Goal: Check status: Check status

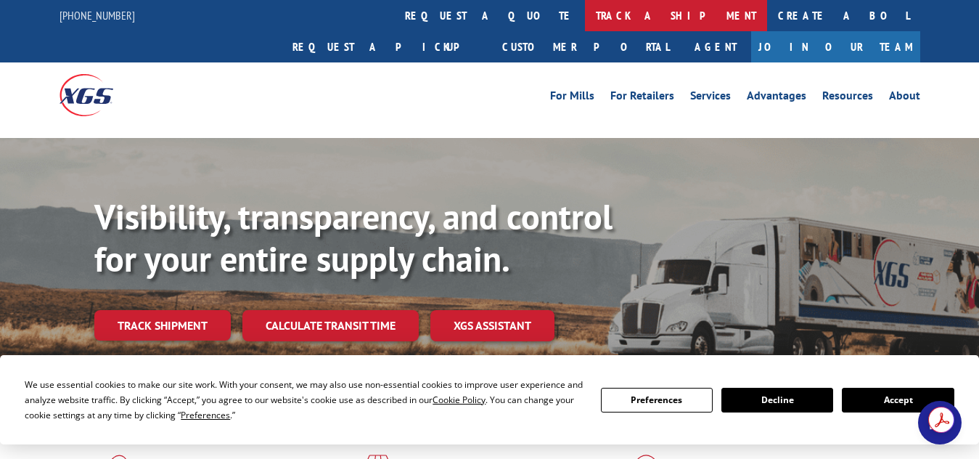
click at [585, 14] on link "track a shipment" at bounding box center [676, 15] width 182 height 31
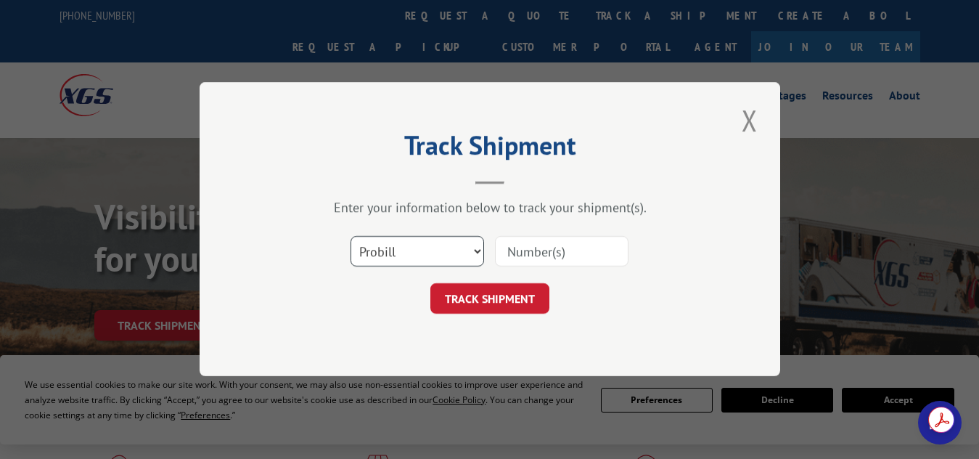
click at [477, 248] on select "Select category... Probill BOL PO" at bounding box center [416, 252] width 133 height 30
select select "po"
click at [350, 237] on select "Select category... Probill BOL PO" at bounding box center [416, 252] width 133 height 30
click at [529, 250] on input at bounding box center [561, 252] width 133 height 30
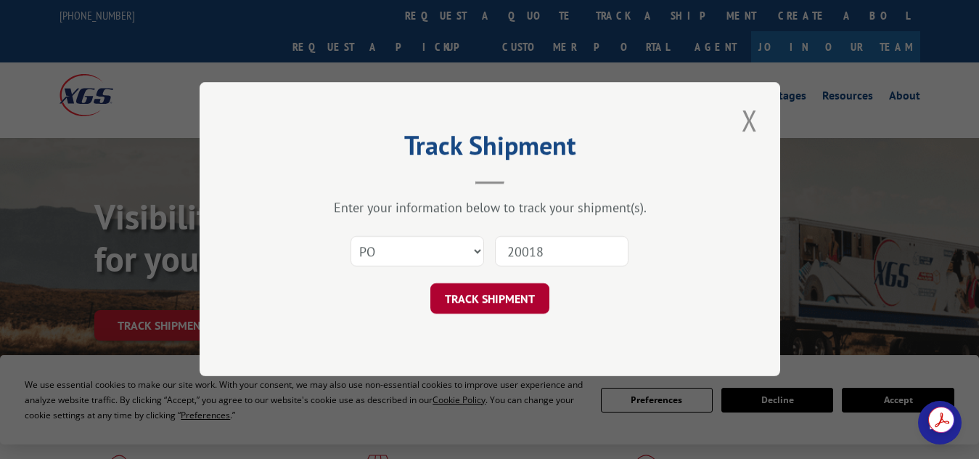
type input "20018"
click at [508, 297] on button "TRACK SHIPMENT" at bounding box center [489, 299] width 119 height 30
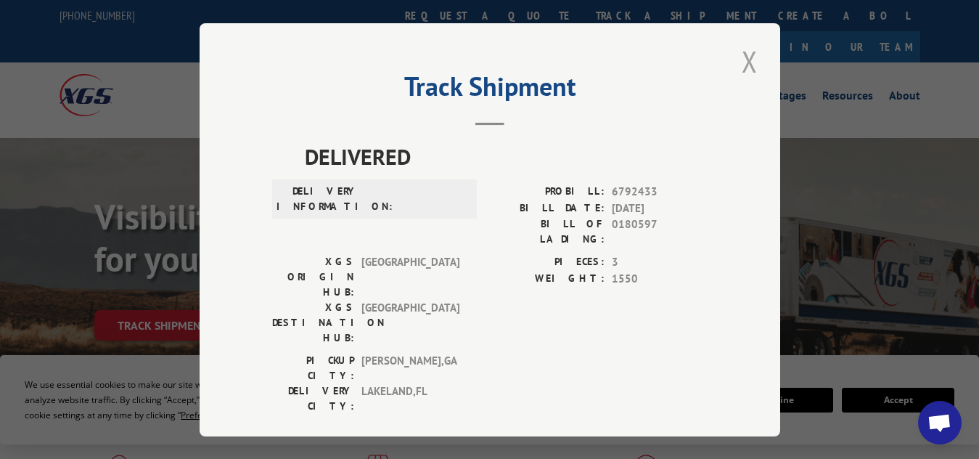
click at [741, 58] on button "Close modal" at bounding box center [749, 61] width 25 height 40
